Goal: Information Seeking & Learning: Learn about a topic

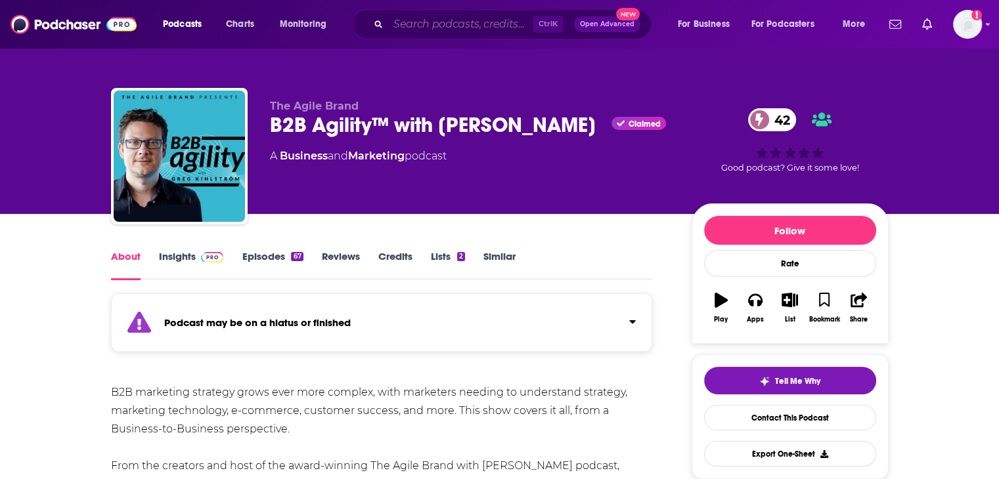
click at [429, 22] on input "Search podcasts, credits, & more..." at bounding box center [460, 24] width 144 height 21
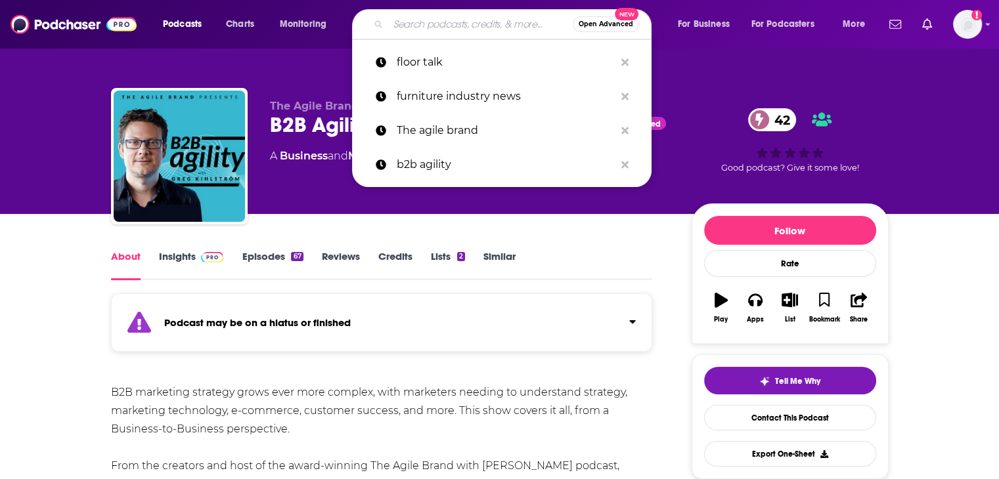
paste input "The Flourishing Culture Podcast"
type input "The Flourishing Culture Podcast"
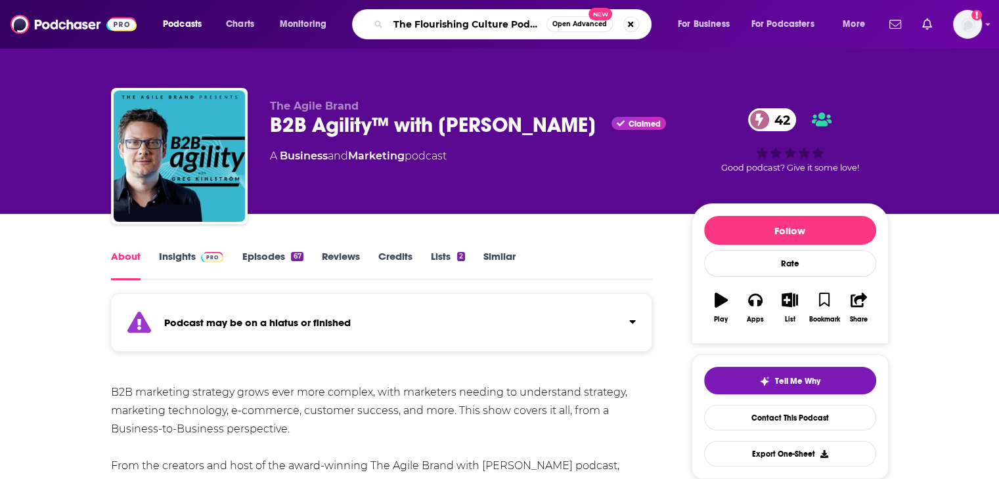
scroll to position [0, 9]
click at [429, 24] on input "The Flourishing Culture Podcast" at bounding box center [467, 24] width 158 height 21
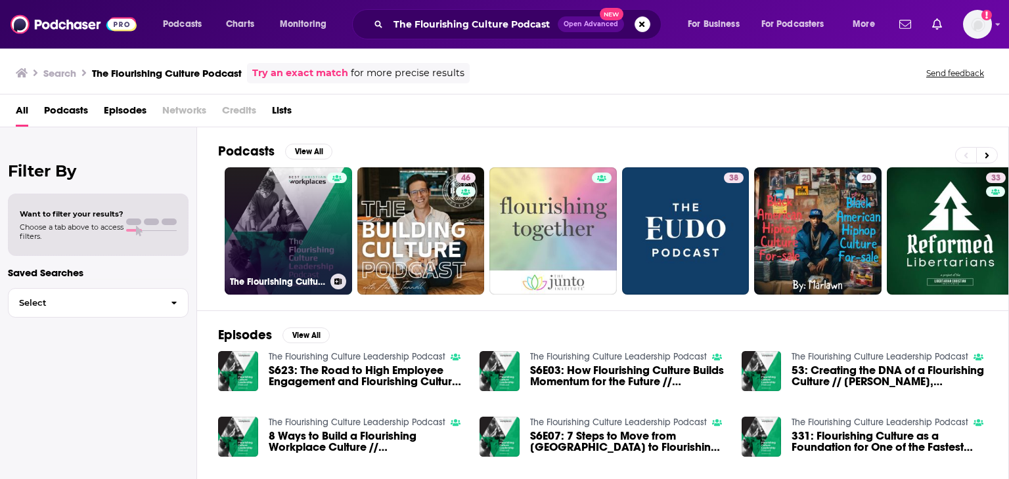
click at [322, 218] on link "The Flourishing Culture Leadership Podcast" at bounding box center [288, 230] width 127 height 127
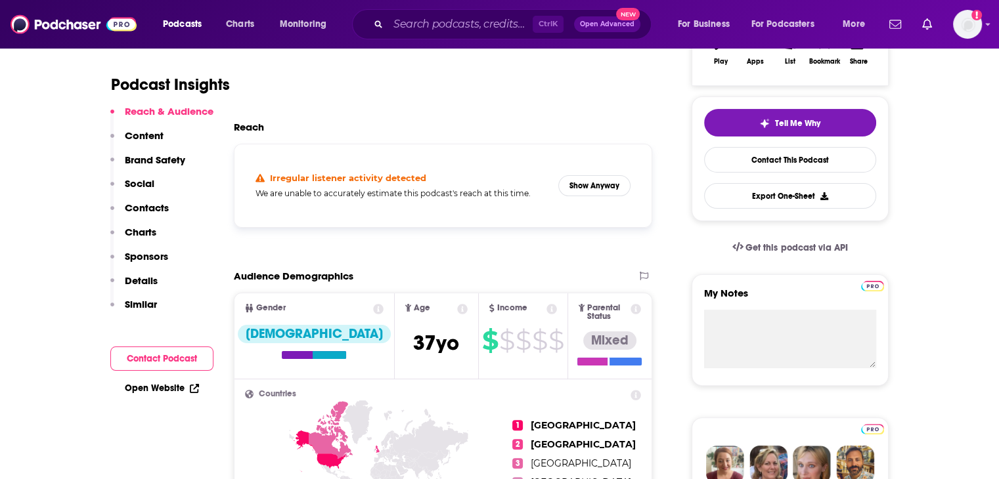
scroll to position [263, 0]
